Goal: Task Accomplishment & Management: Use online tool/utility

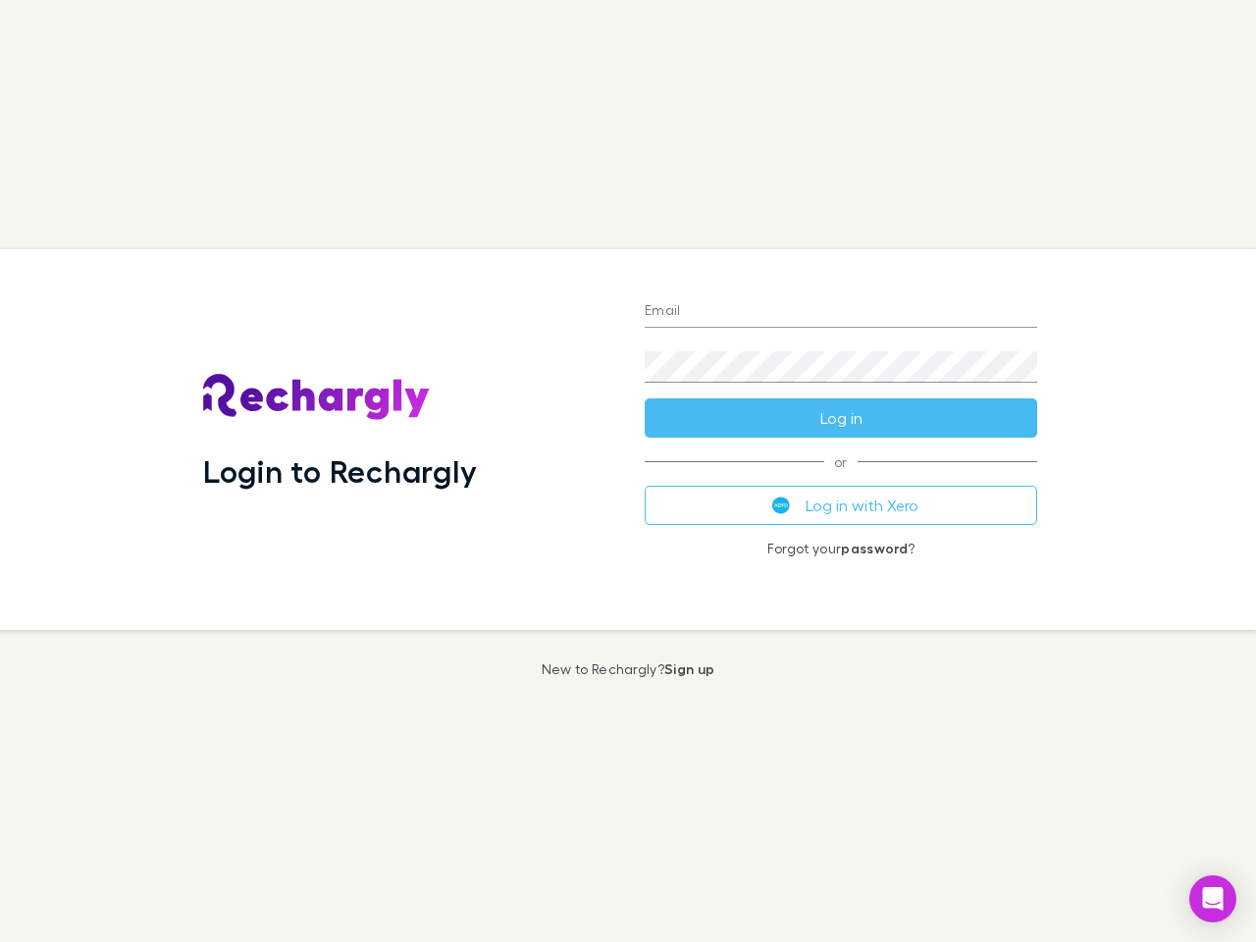
click at [628, 471] on div "Login to Rechargly" at bounding box center [408, 439] width 442 height 381
click at [841, 312] on input "Email" at bounding box center [841, 311] width 393 height 31
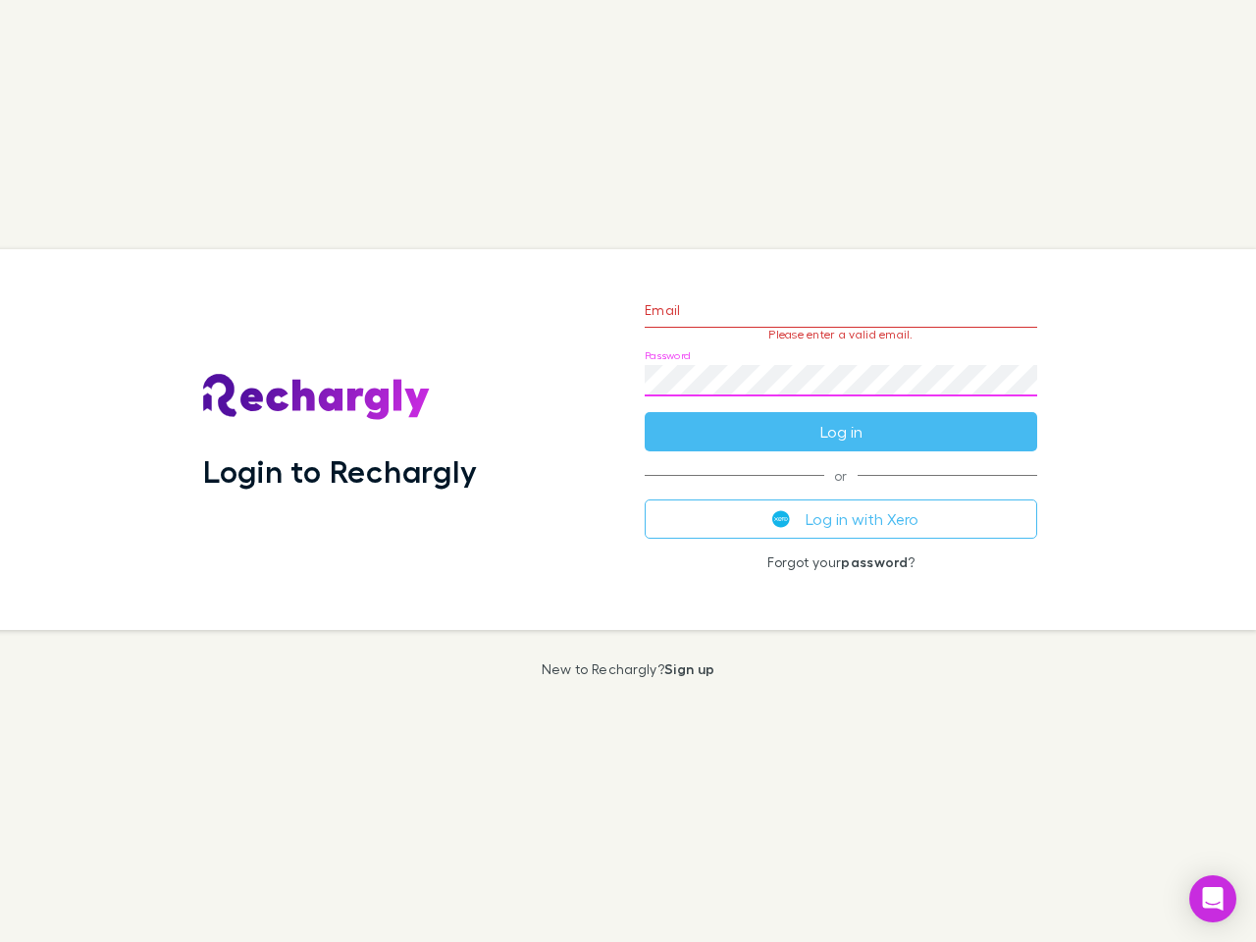
click at [841, 418] on form "Email Please enter a valid email. Password Log in" at bounding box center [841, 366] width 393 height 171
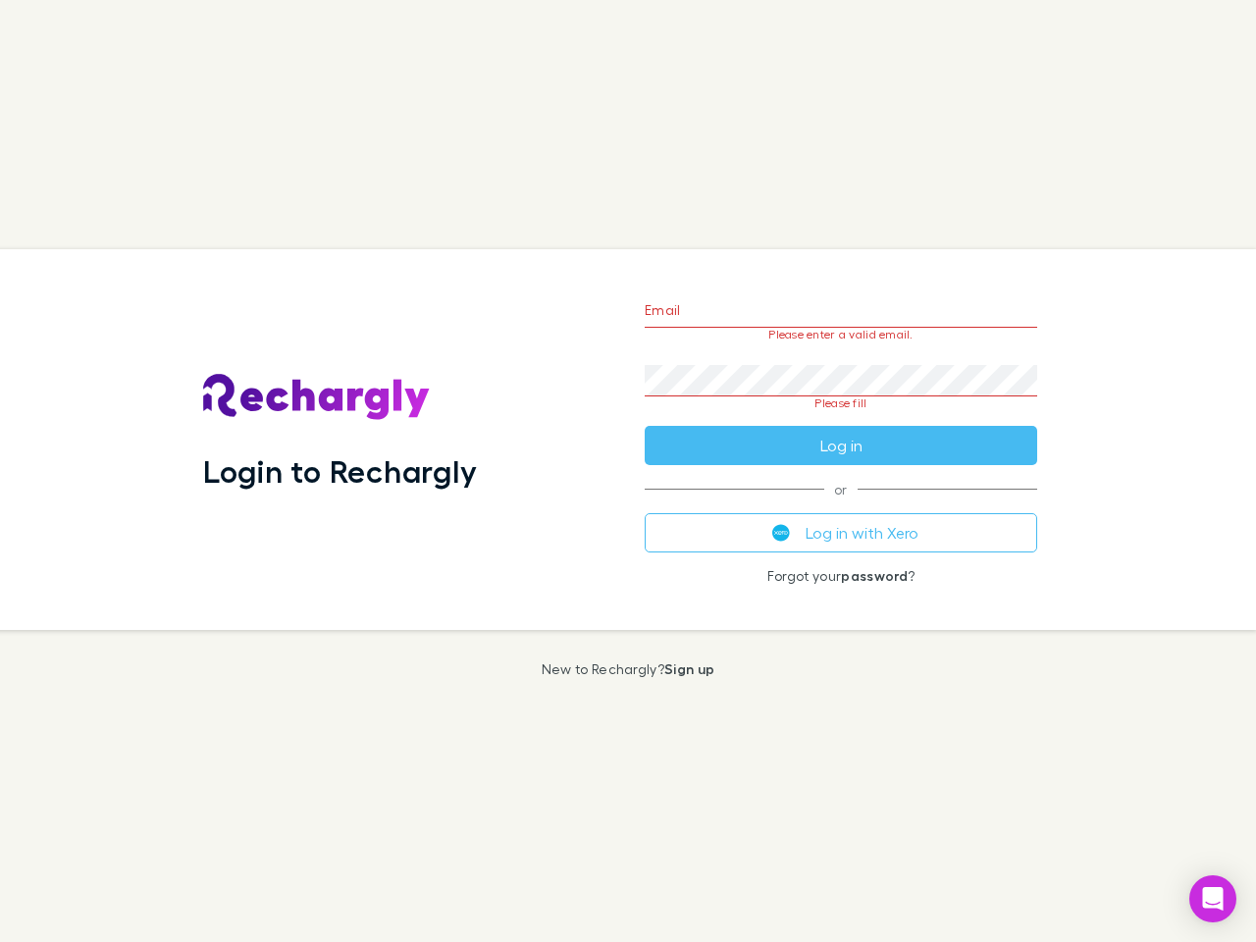
click at [841, 505] on div "Email Please enter a valid email. Password Please fill Log in or Log in with Xe…" at bounding box center [841, 439] width 424 height 381
click at [1213, 899] on icon "Open Intercom Messenger" at bounding box center [1213, 899] width 21 height 24
